Goal: Navigation & Orientation: Find specific page/section

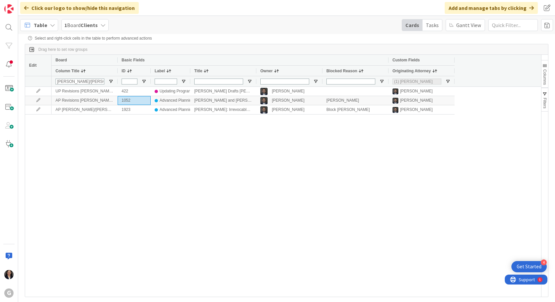
click at [32, 25] on div "Table" at bounding box center [39, 25] width 38 height 12
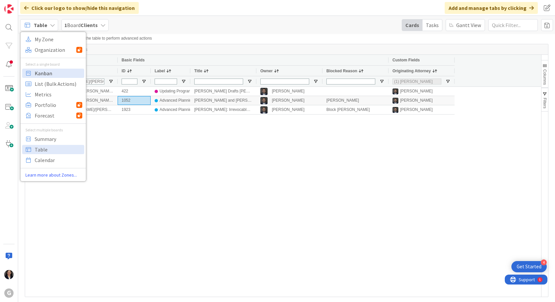
click at [44, 76] on span "Kanban" at bounding box center [59, 73] width 48 height 10
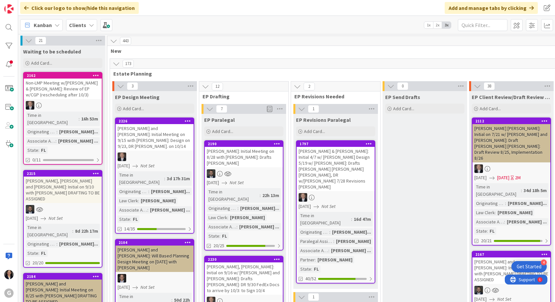
click at [47, 26] on span "Kanban" at bounding box center [43, 25] width 18 height 8
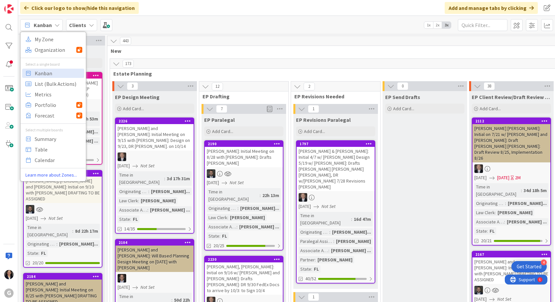
click at [36, 22] on span "Kanban" at bounding box center [43, 25] width 18 height 8
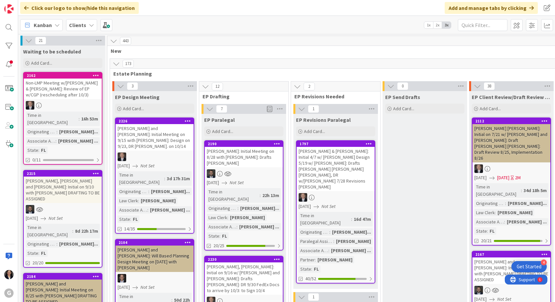
click at [75, 27] on b "Clients" at bounding box center [77, 25] width 17 height 7
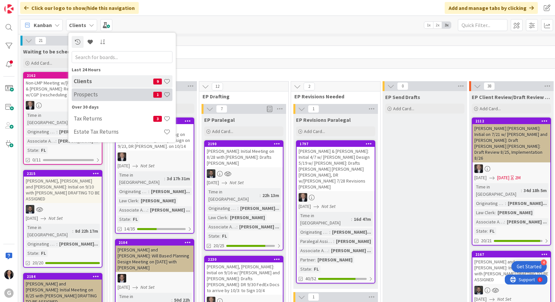
click at [87, 97] on h4 "Prospects" at bounding box center [114, 94] width 80 height 7
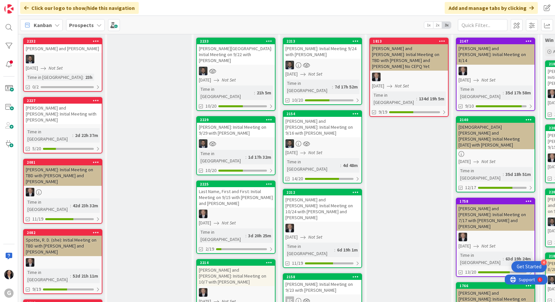
scroll to position [99, 0]
